Goal: Information Seeking & Learning: Compare options

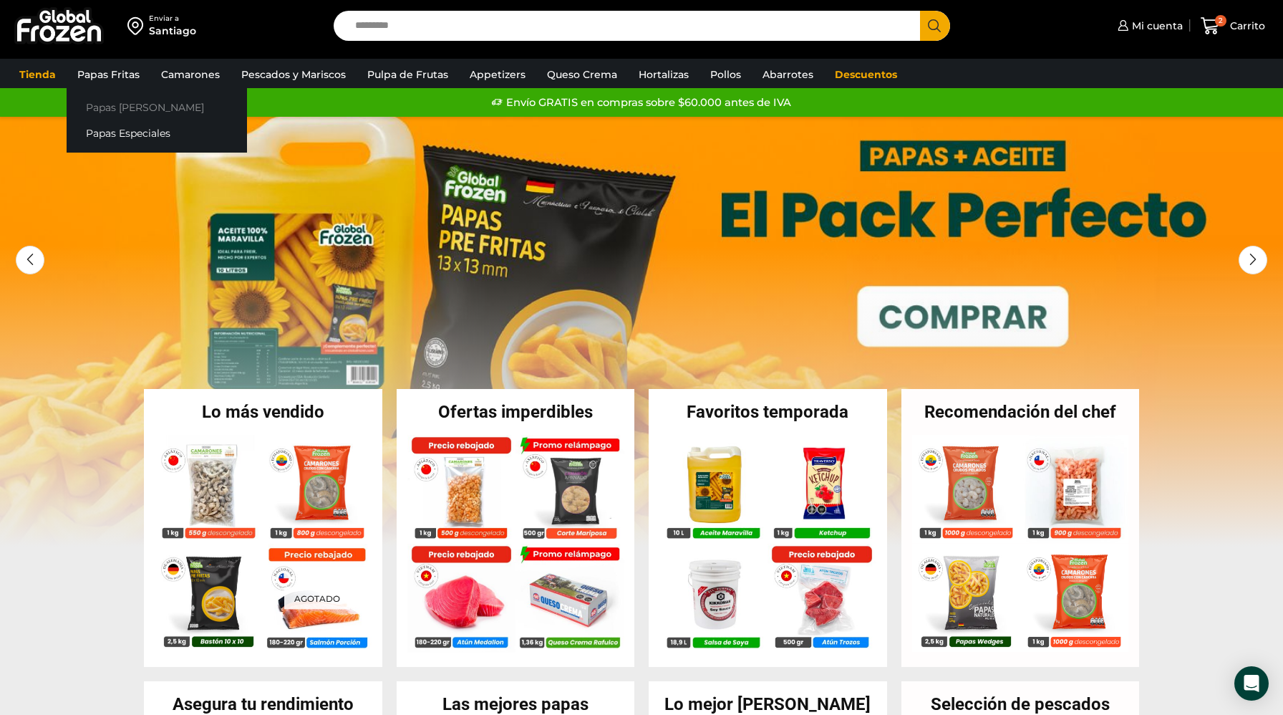
click at [98, 109] on link "Papas [PERSON_NAME]" at bounding box center [157, 107] width 180 height 26
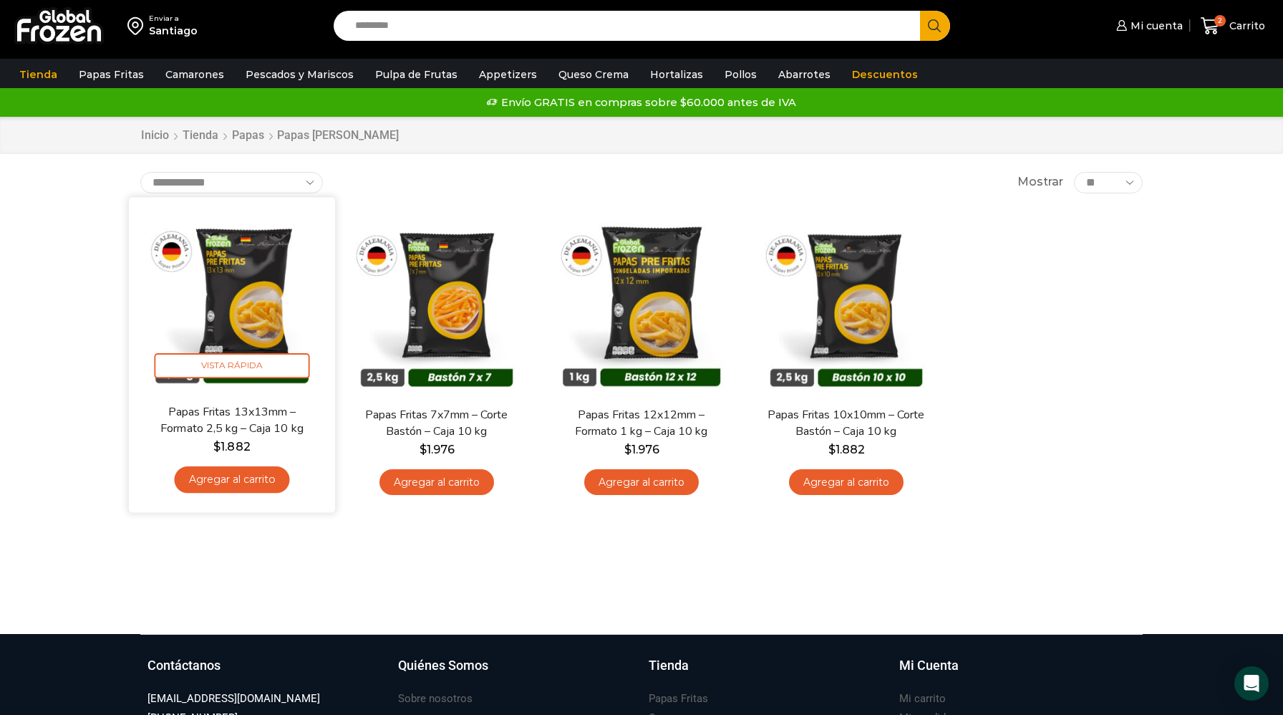
click at [252, 306] on img at bounding box center [232, 300] width 185 height 185
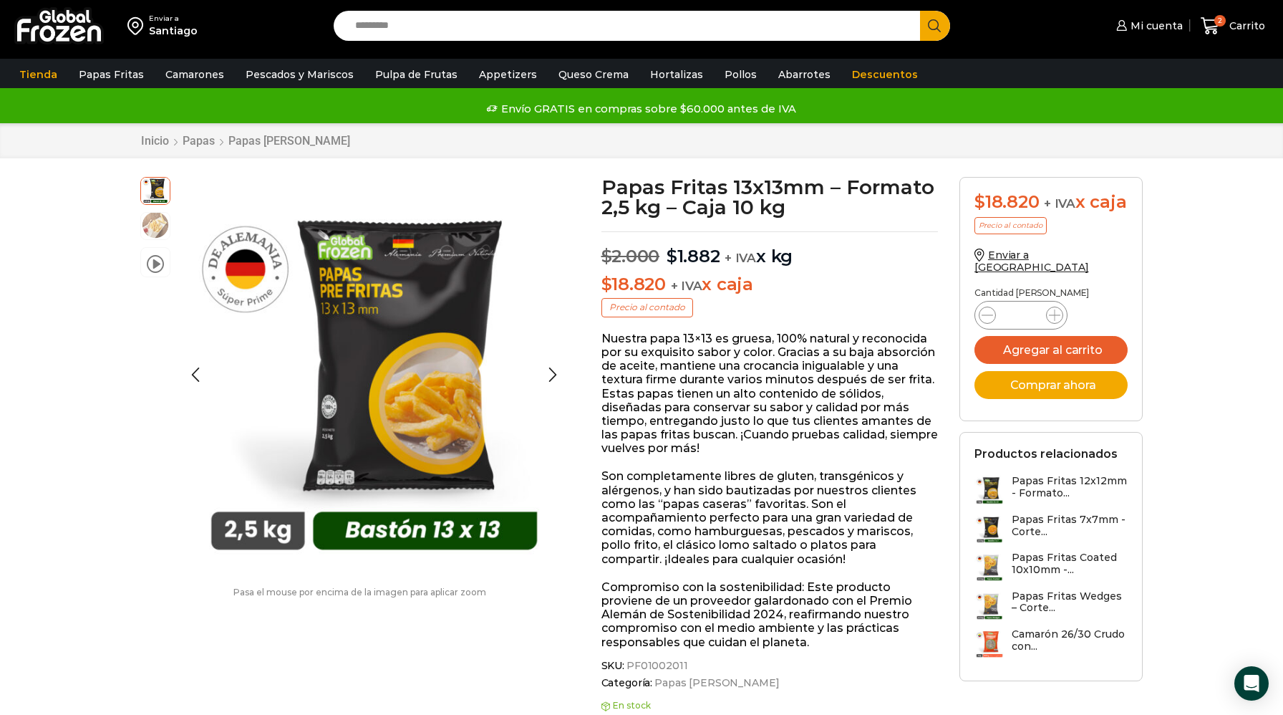
click at [155, 233] on img at bounding box center [155, 225] width 29 height 29
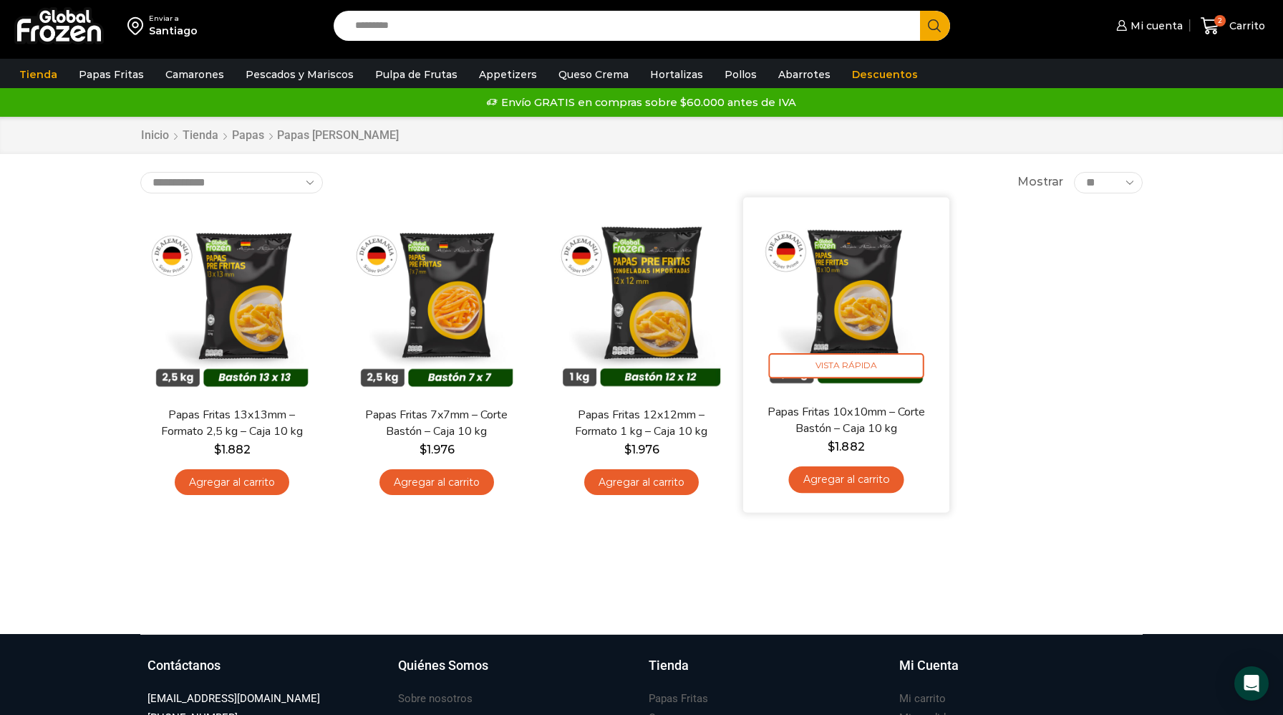
click at [864, 321] on img at bounding box center [846, 300] width 185 height 185
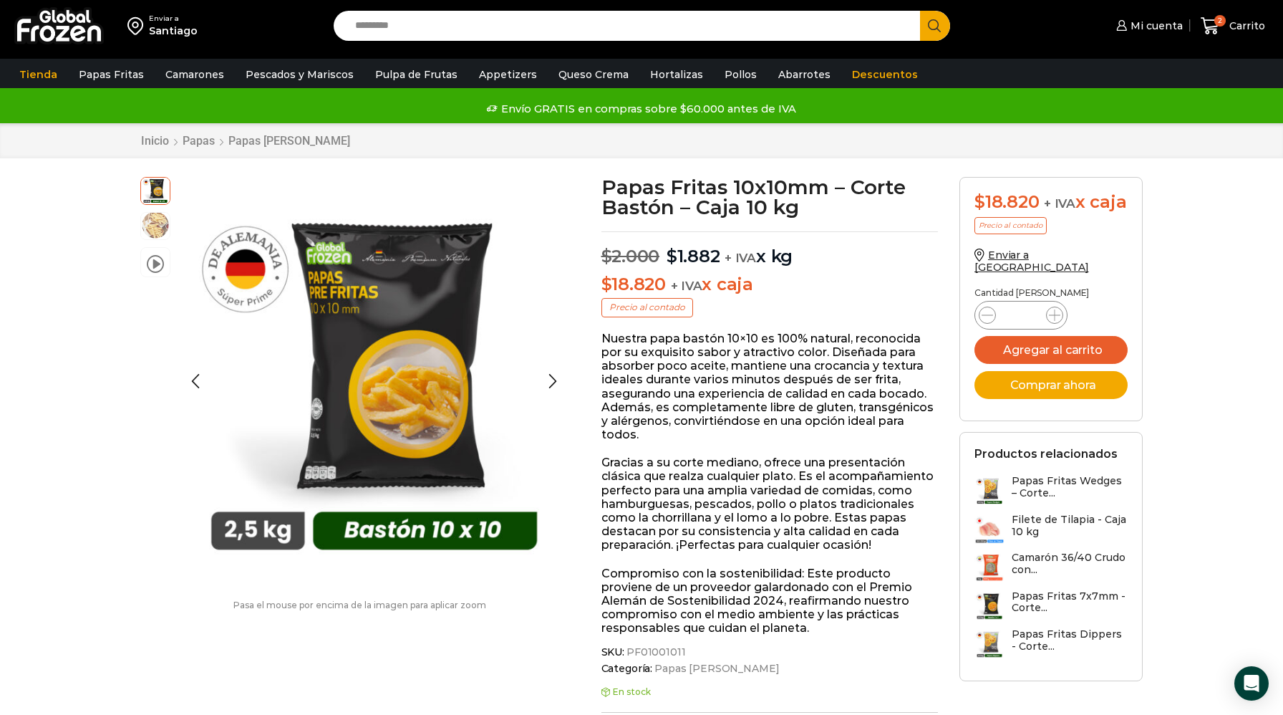
click at [152, 237] on img at bounding box center [155, 225] width 29 height 29
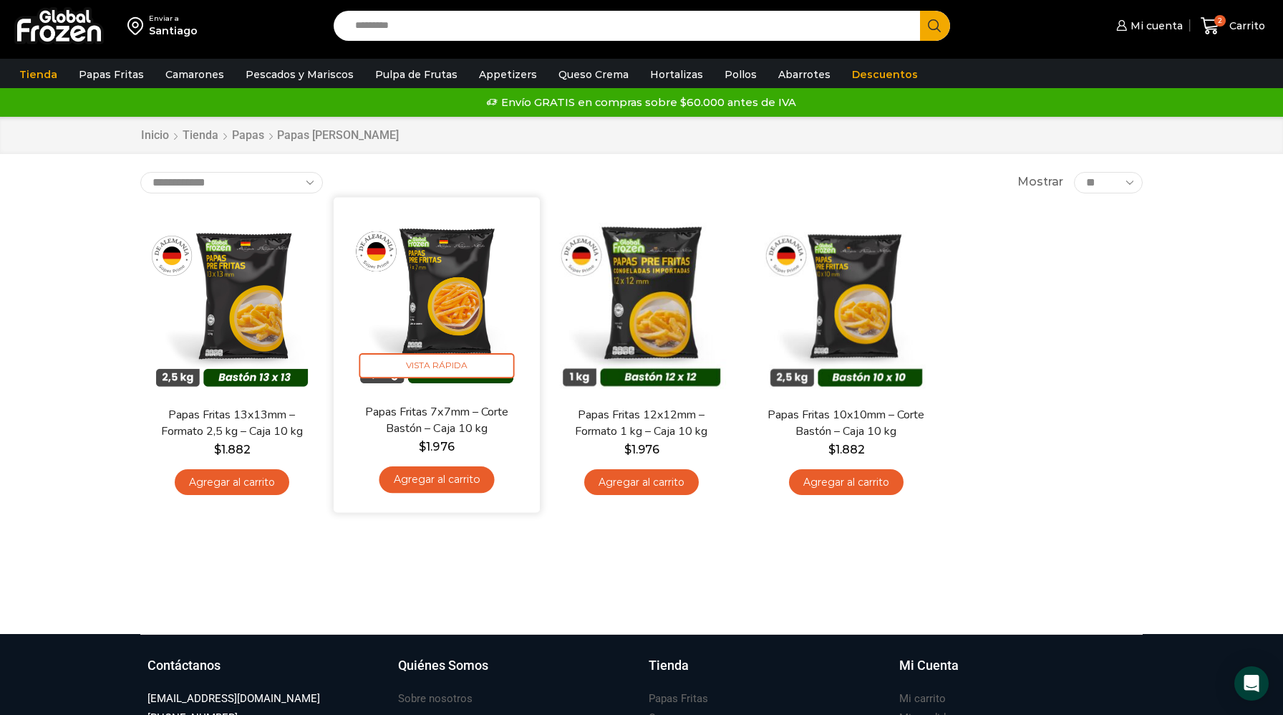
click at [479, 332] on img at bounding box center [436, 300] width 185 height 185
